Goal: Communication & Community: Answer question/provide support

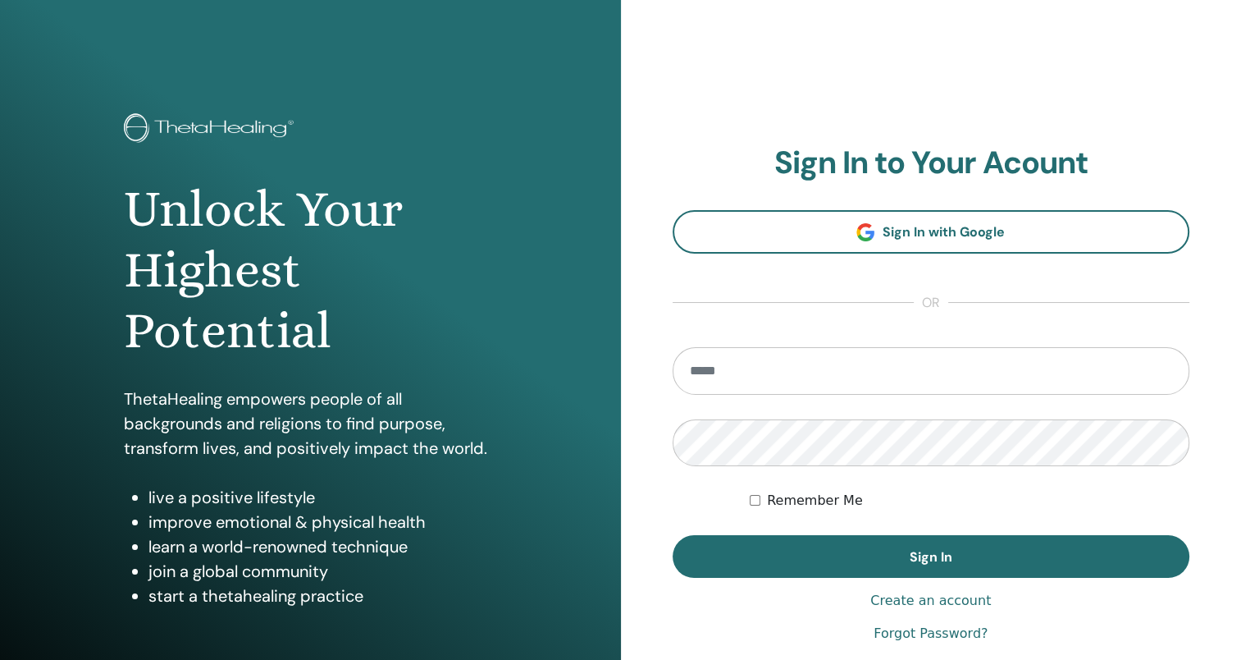
click at [813, 375] on input "email" at bounding box center [932, 371] width 518 height 48
type input "**********"
click at [673, 535] on button "Sign In" at bounding box center [932, 556] width 518 height 43
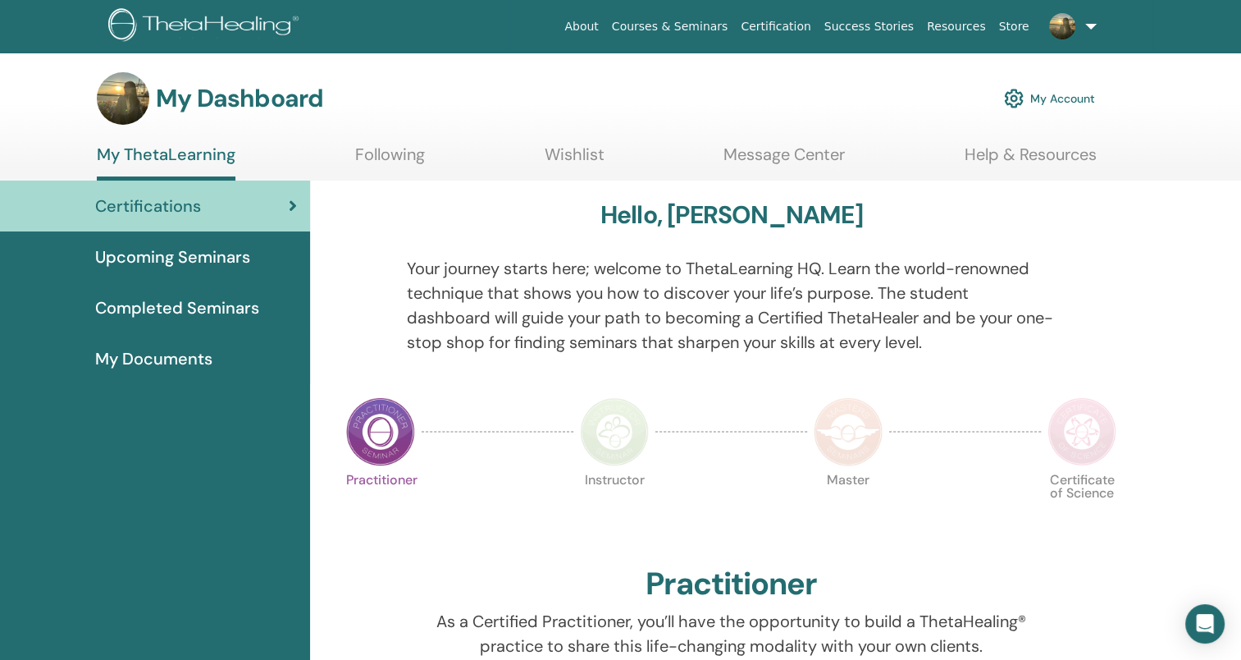
click at [195, 254] on span "Upcoming Seminars" at bounding box center [172, 257] width 155 height 25
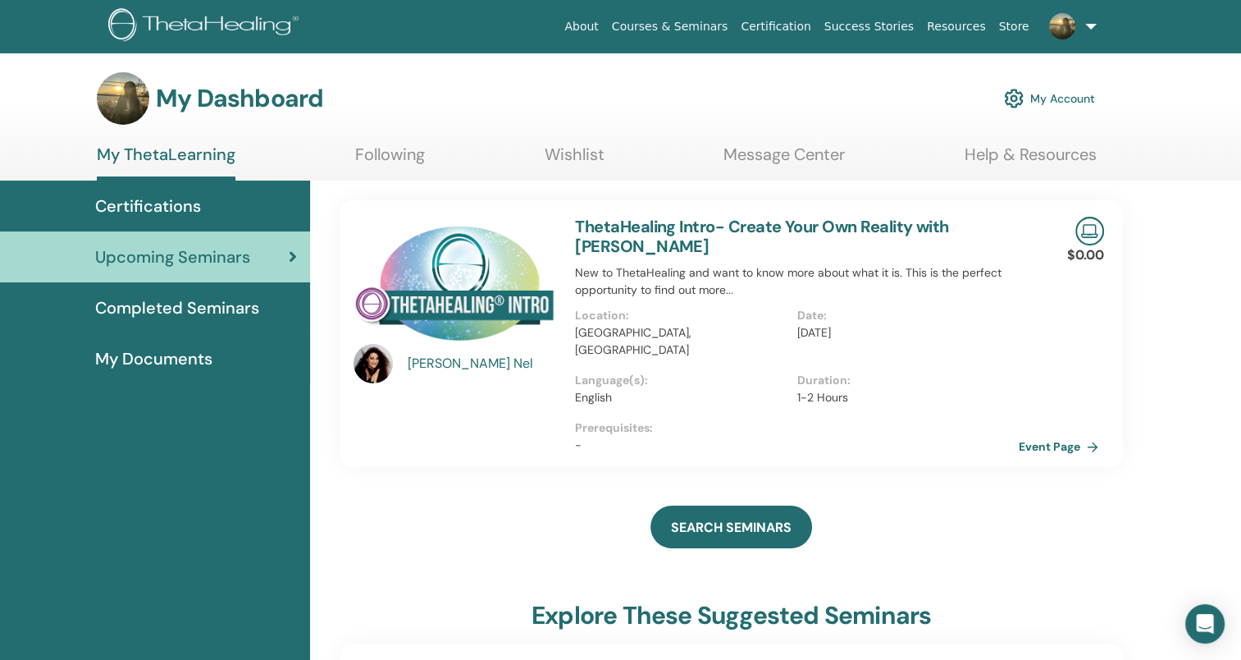
click at [217, 304] on span "Completed Seminars" at bounding box center [177, 307] width 164 height 25
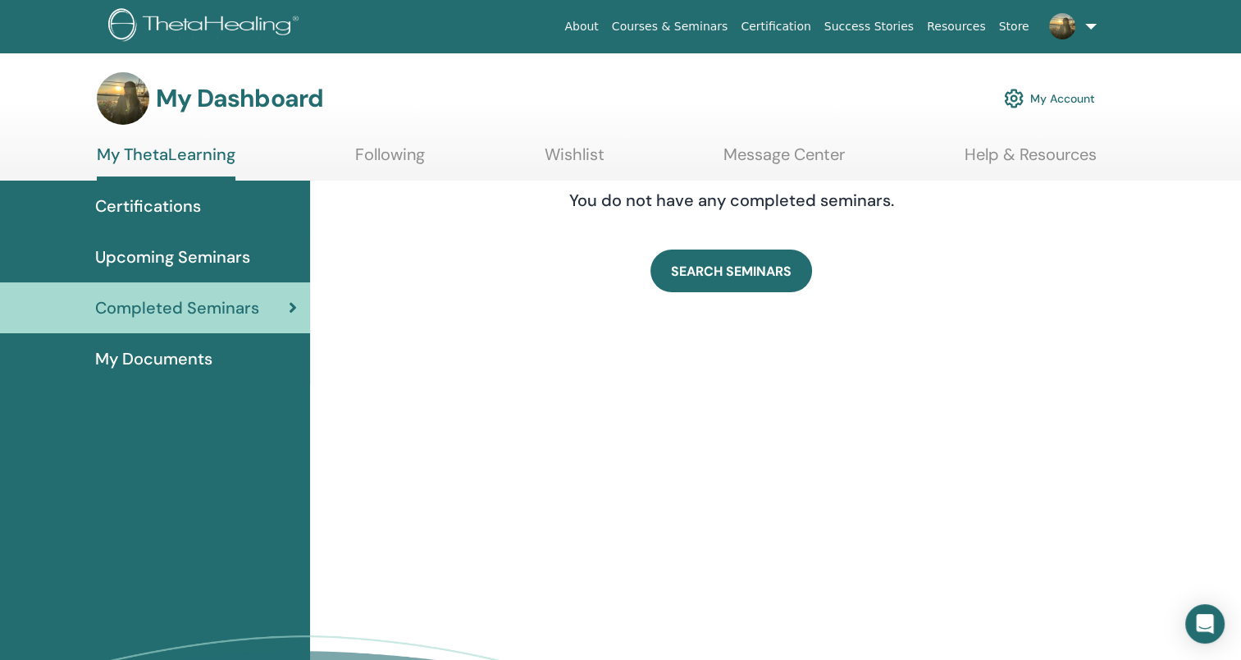
click at [401, 149] on link "Following" at bounding box center [390, 160] width 70 height 32
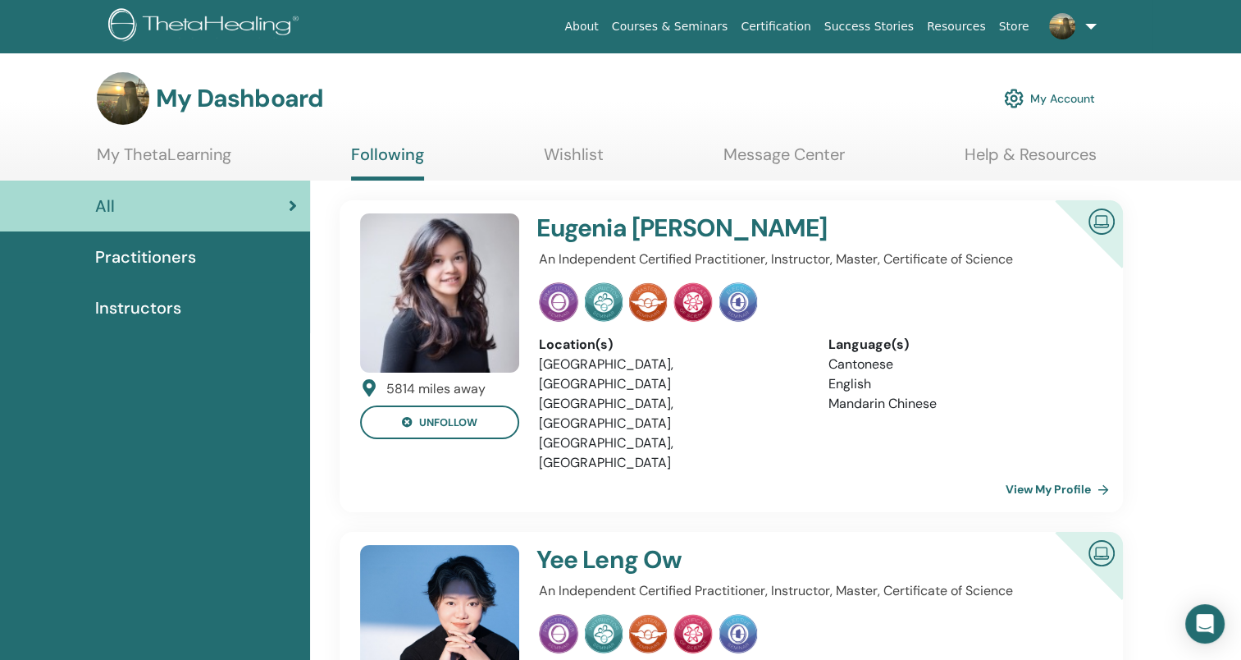
click at [778, 159] on link "Message Center" at bounding box center [784, 160] width 121 height 32
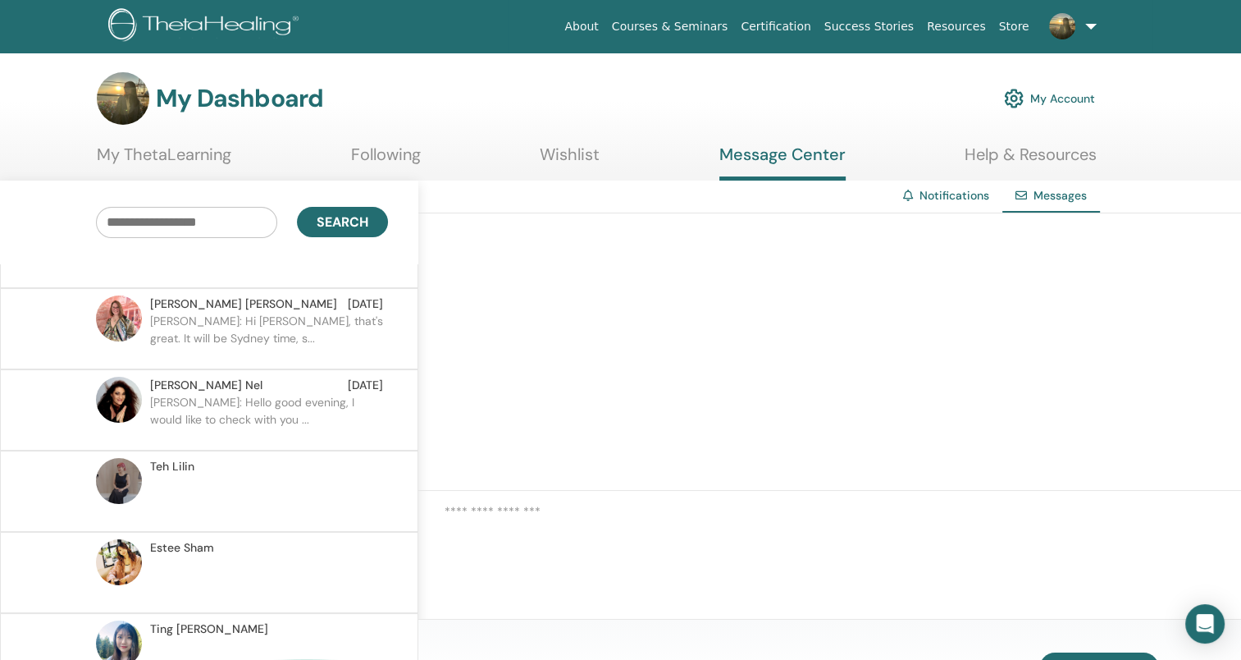
scroll to position [82, 0]
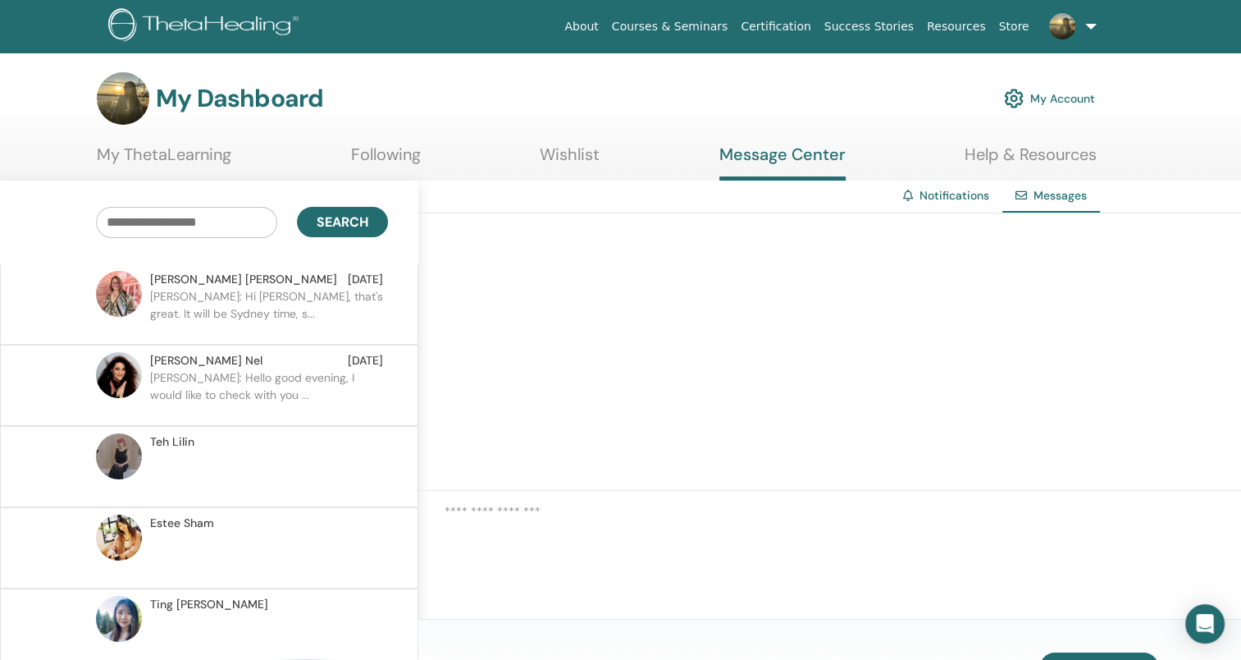
click at [233, 410] on p "[PERSON_NAME]: Hello good evening, I would like to check with you ..." at bounding box center [269, 393] width 238 height 49
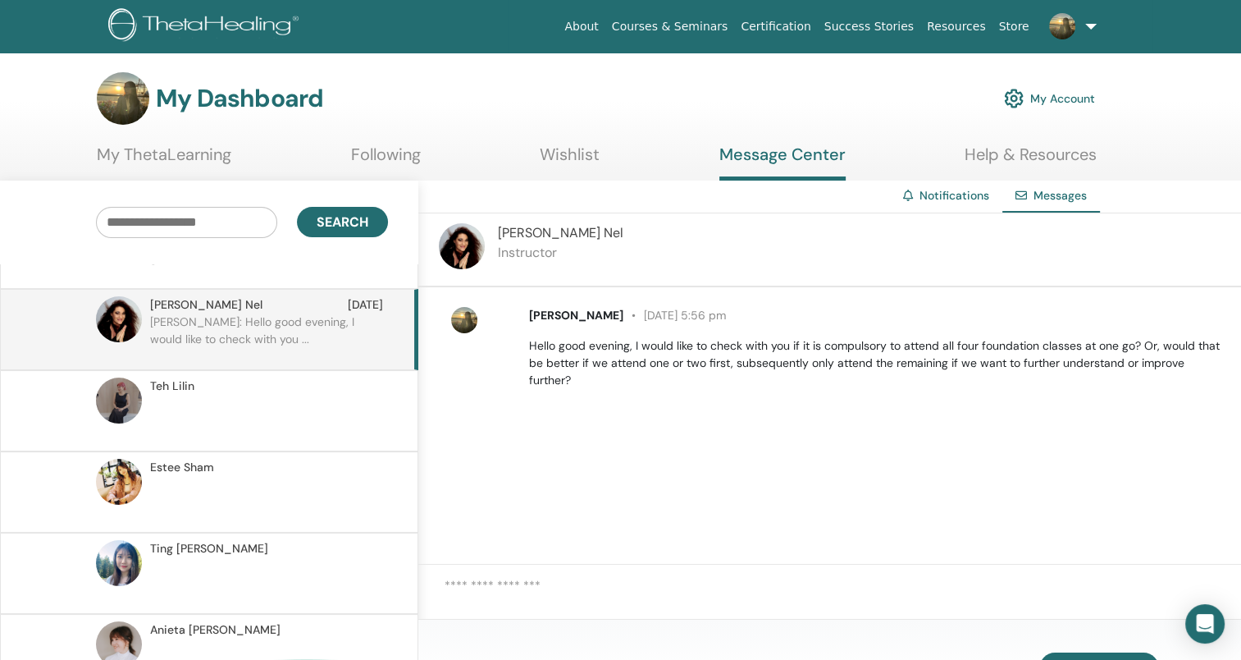
scroll to position [164, 0]
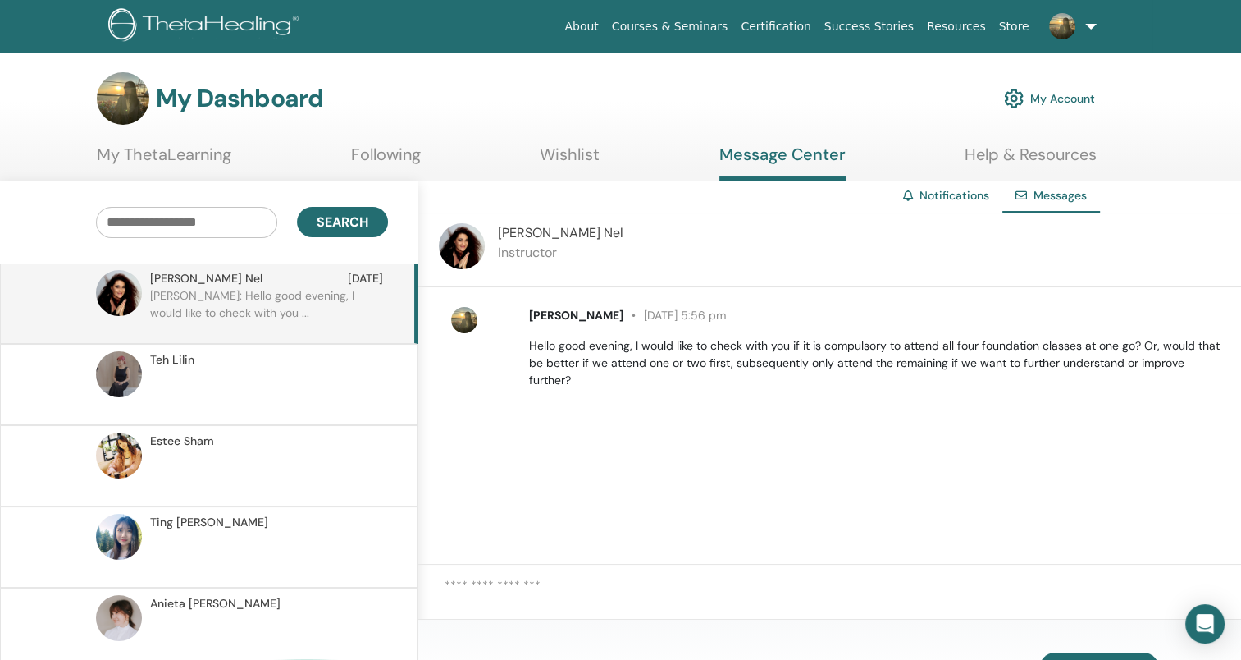
click at [231, 406] on p at bounding box center [269, 392] width 238 height 49
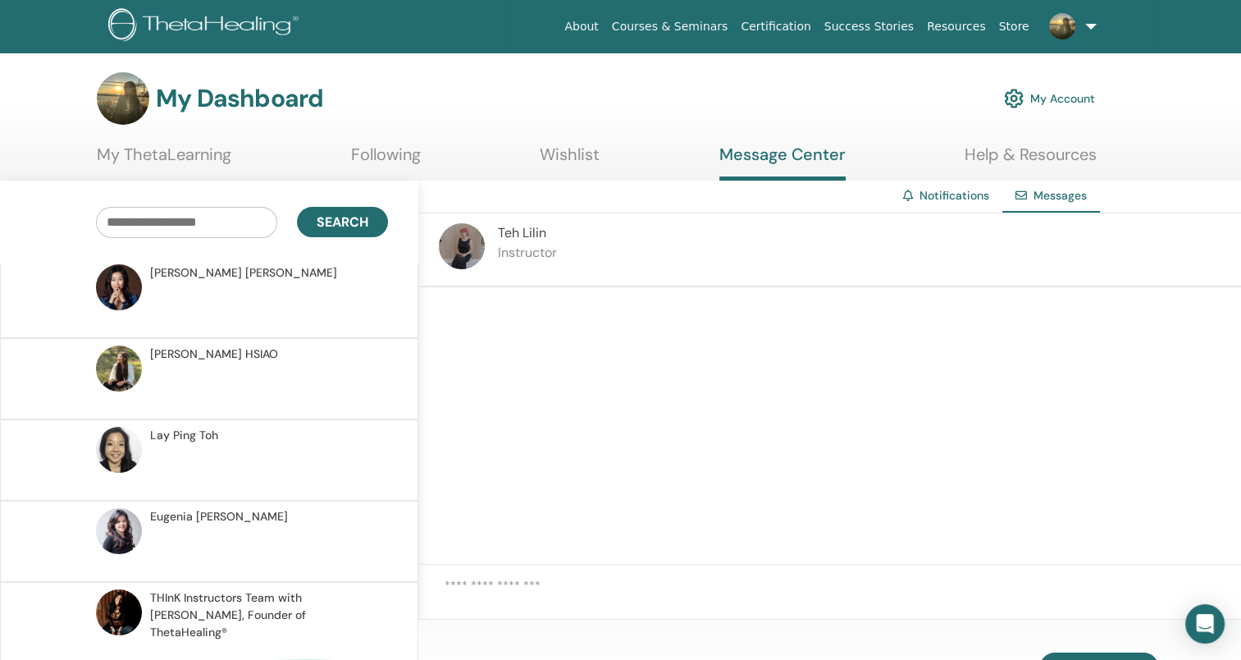
scroll to position [754, 0]
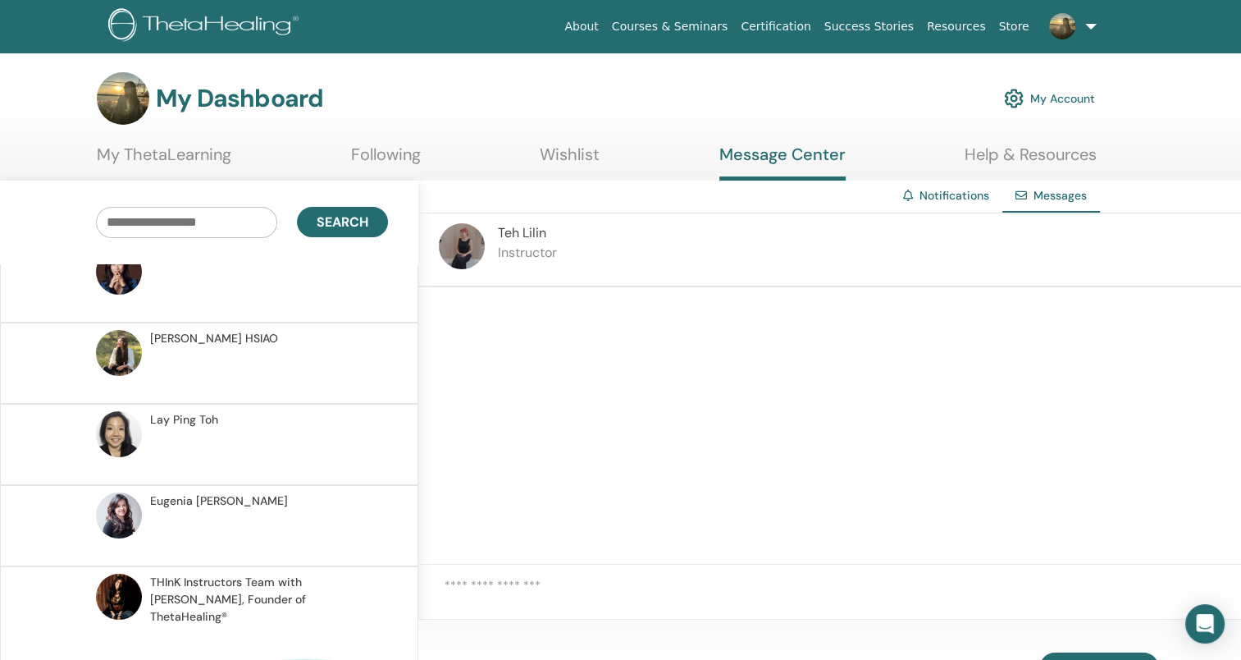
click at [203, 574] on span "THInK Instructors Team with [PERSON_NAME], Founder of ThetaHealing®" at bounding box center [266, 600] width 233 height 52
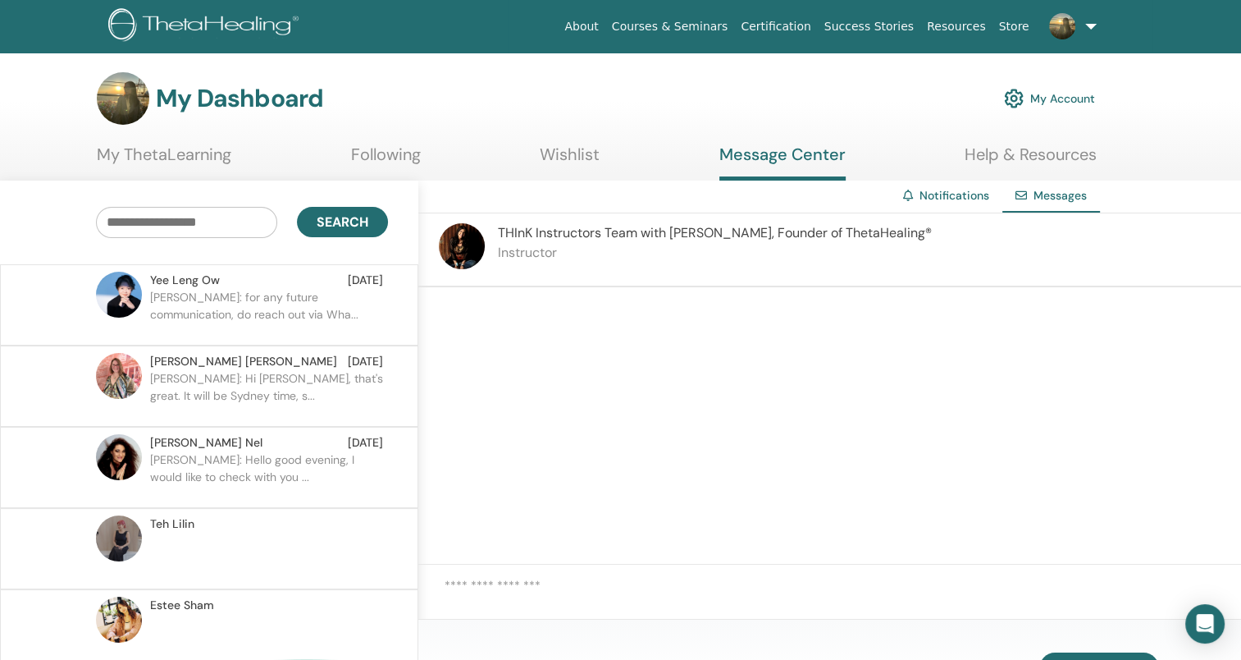
click at [232, 295] on p "[PERSON_NAME]: for any future communication, do reach out via Wha..." at bounding box center [269, 313] width 238 height 49
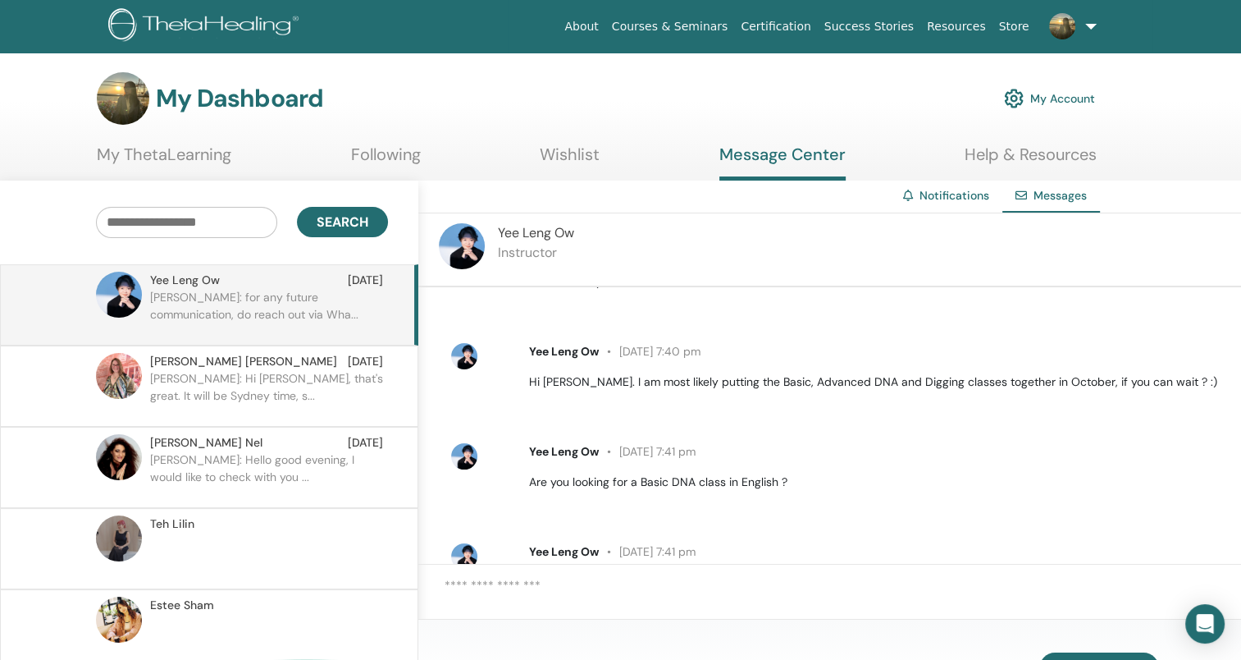
scroll to position [858, 0]
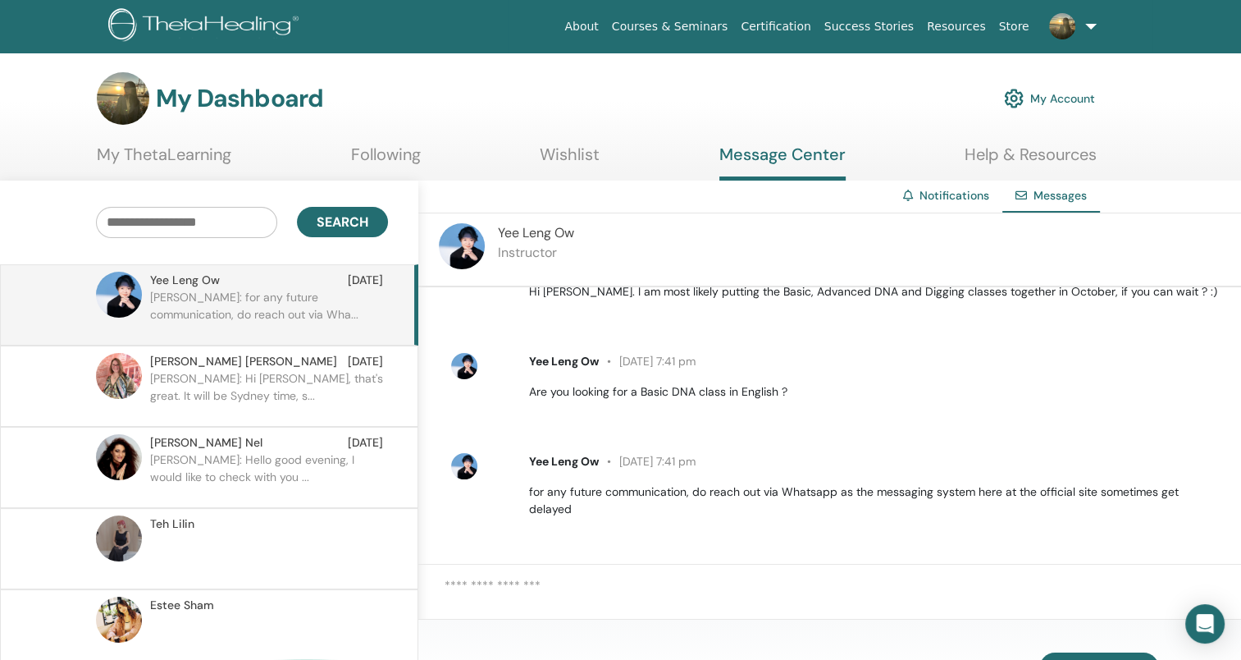
click at [1067, 156] on link "Help & Resources" at bounding box center [1031, 160] width 132 height 32
